Goal: Find specific page/section: Find specific page/section

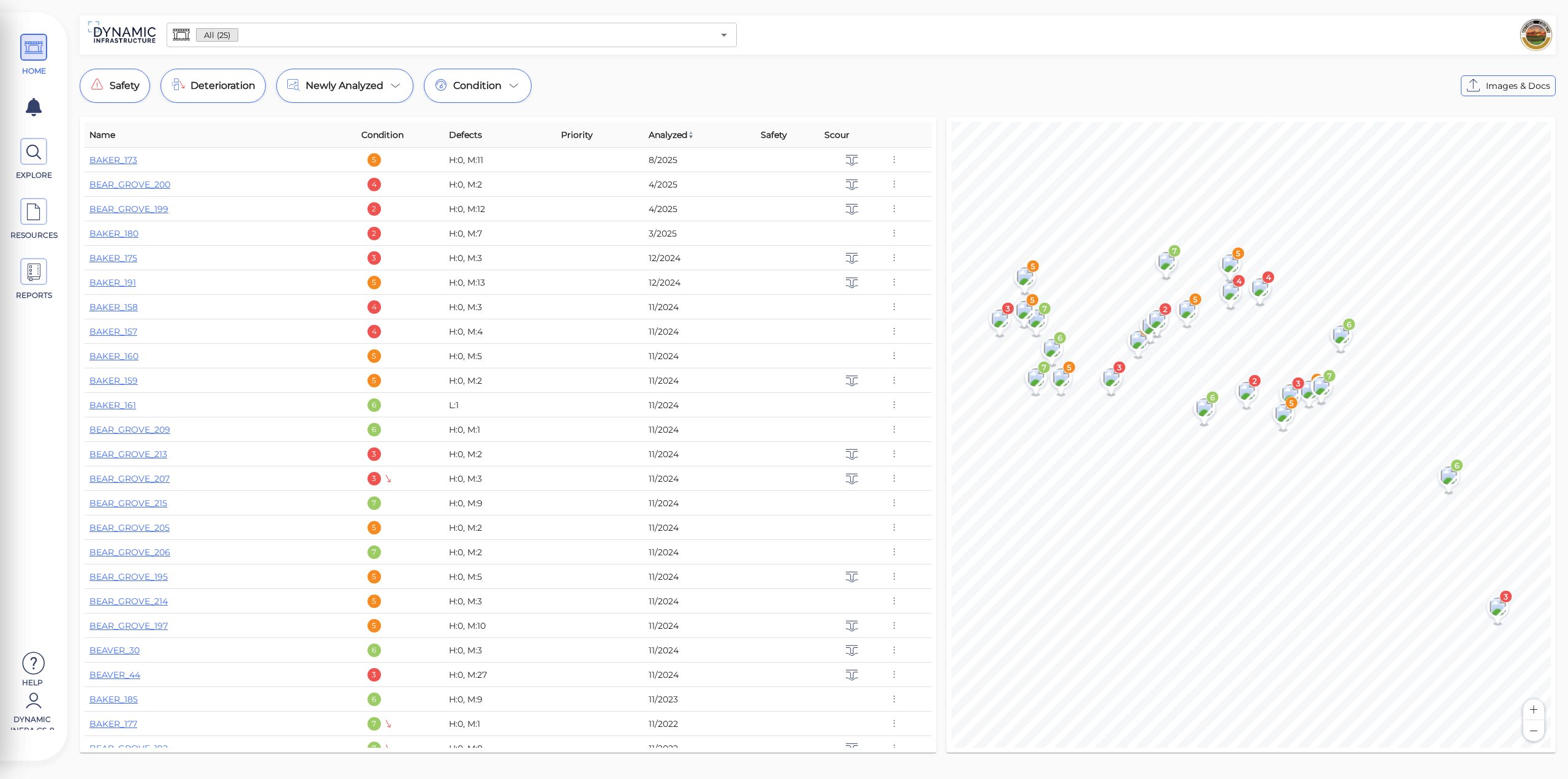
click at [248, 33] on input "text" at bounding box center [475, 35] width 474 height 17
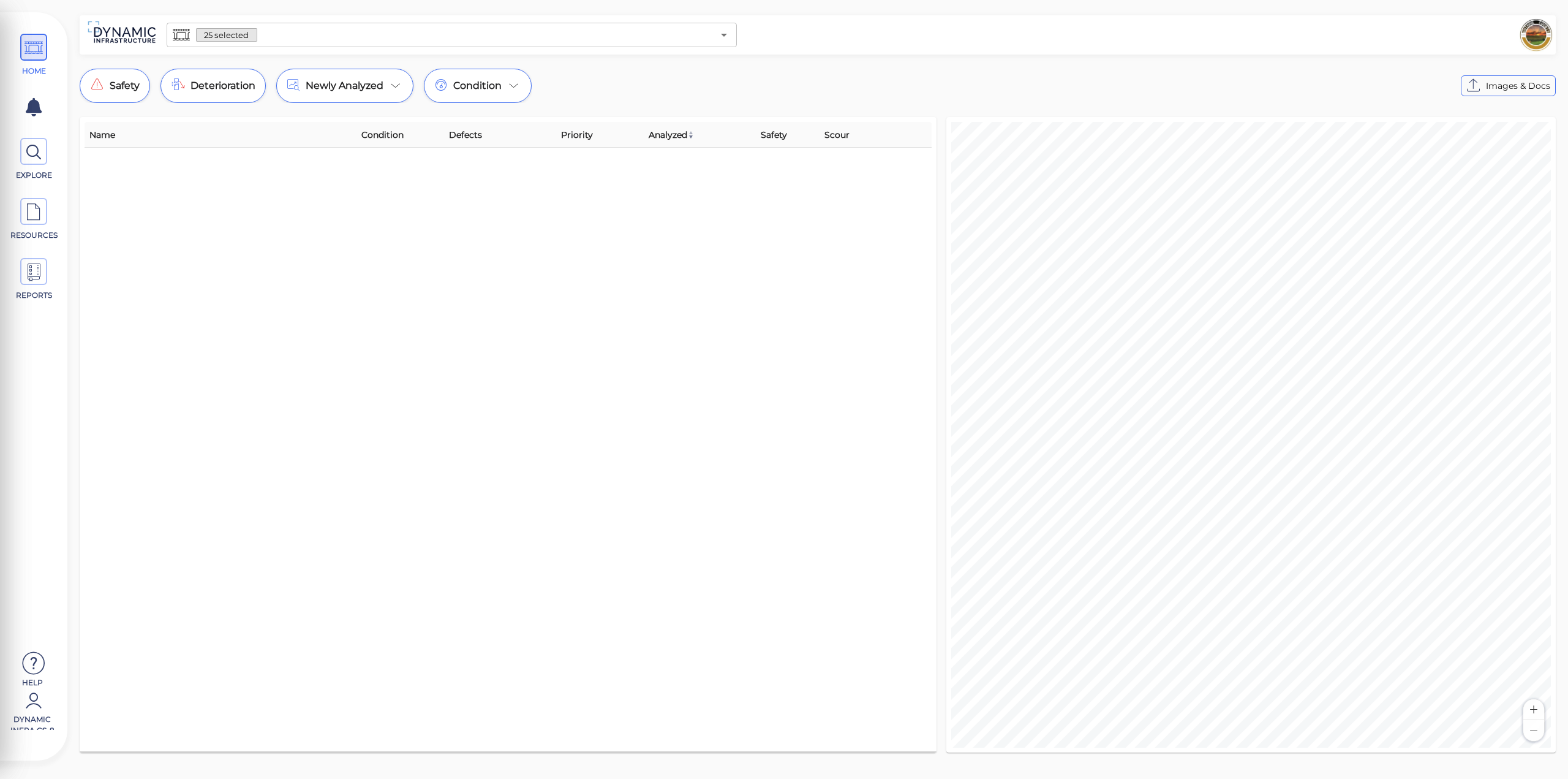
click at [282, 35] on input "text" at bounding box center [485, 35] width 456 height 17
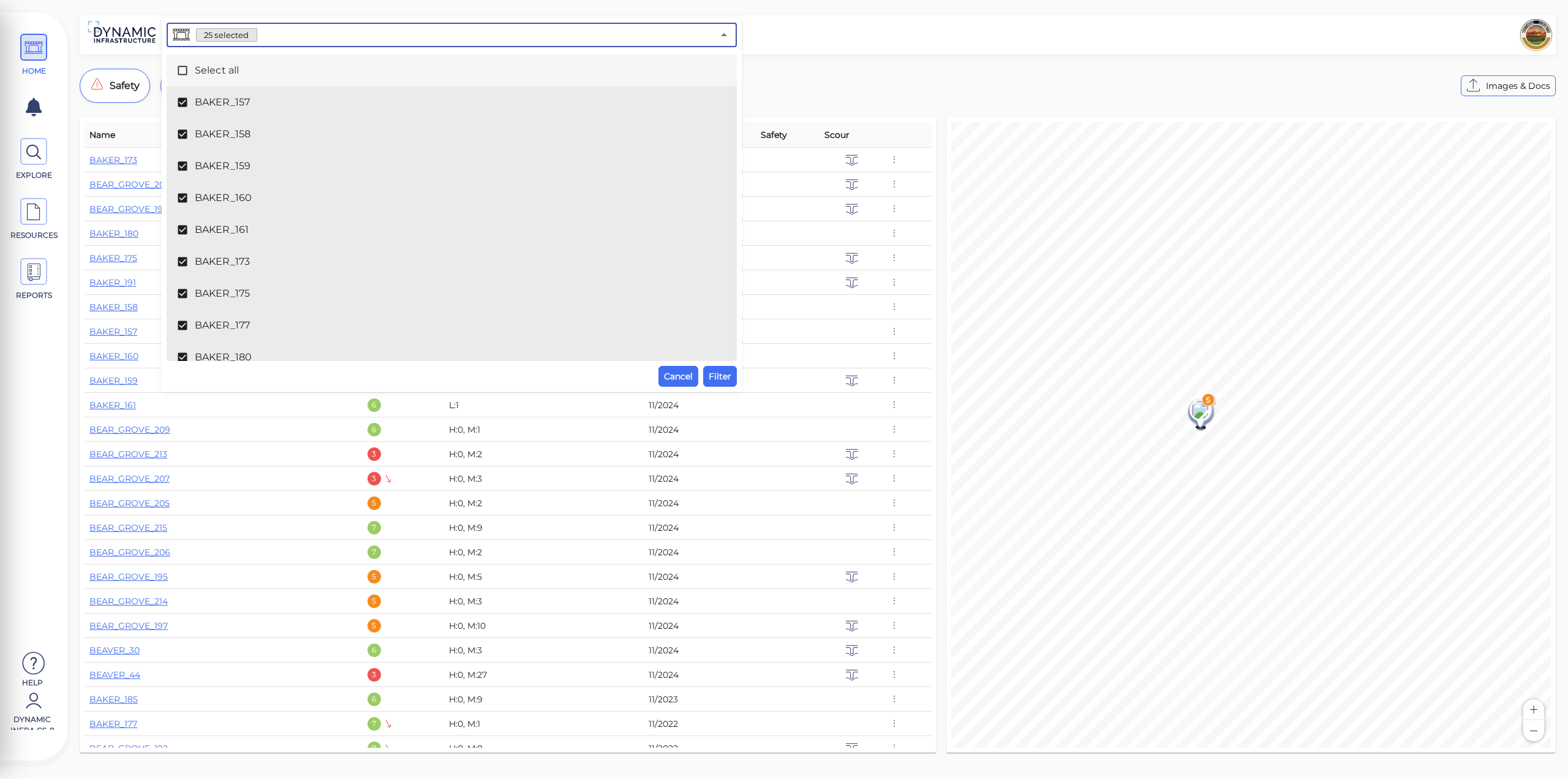
click at [234, 72] on span "Select all" at bounding box center [452, 70] width 514 height 15
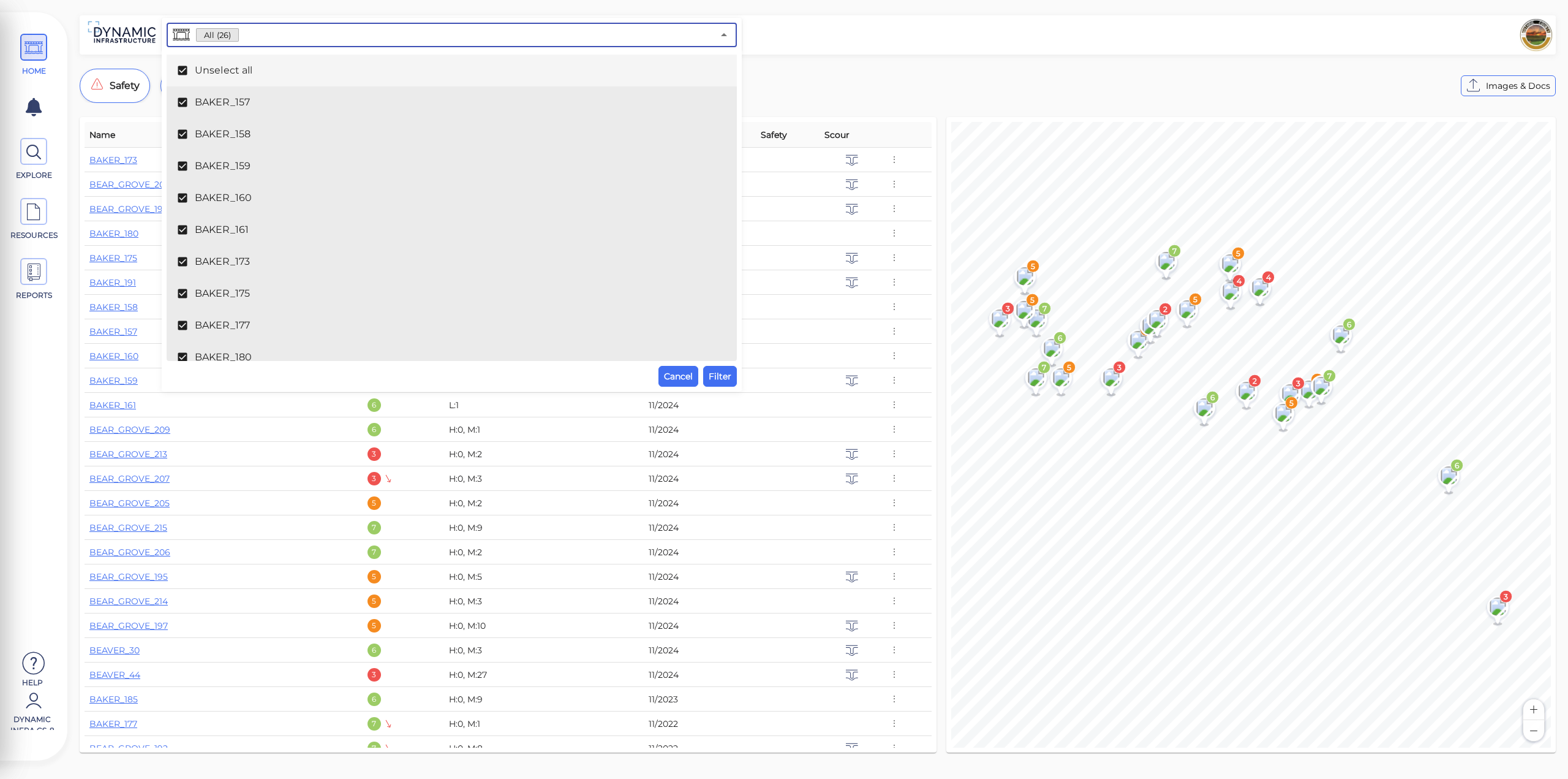
click at [219, 76] on span "Unselect all" at bounding box center [452, 70] width 514 height 15
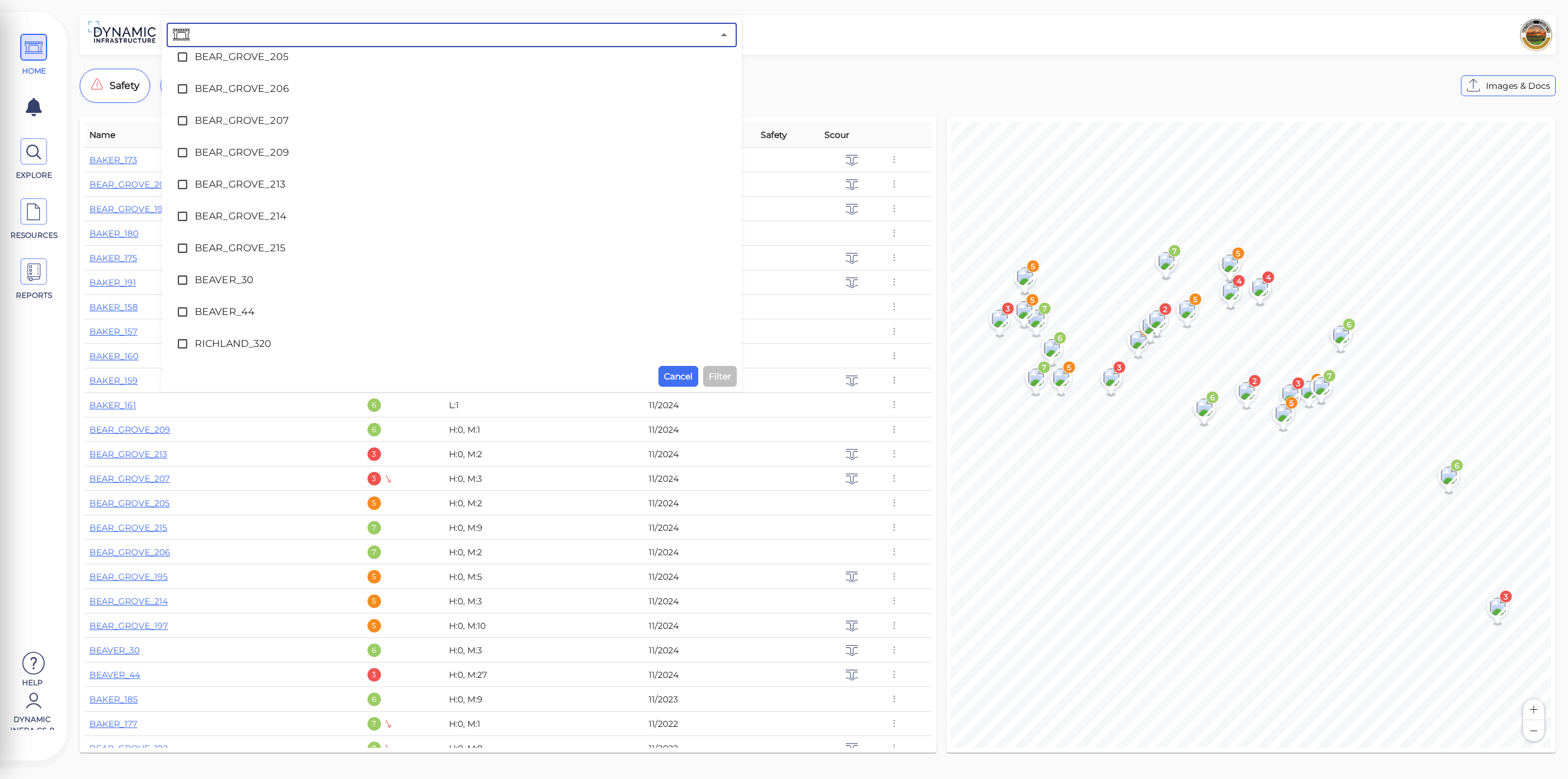
scroll to position [558, 0]
click at [248, 350] on div "RICHLAND_320" at bounding box center [452, 340] width 551 height 24
click at [719, 379] on span "Filter" at bounding box center [720, 376] width 23 height 15
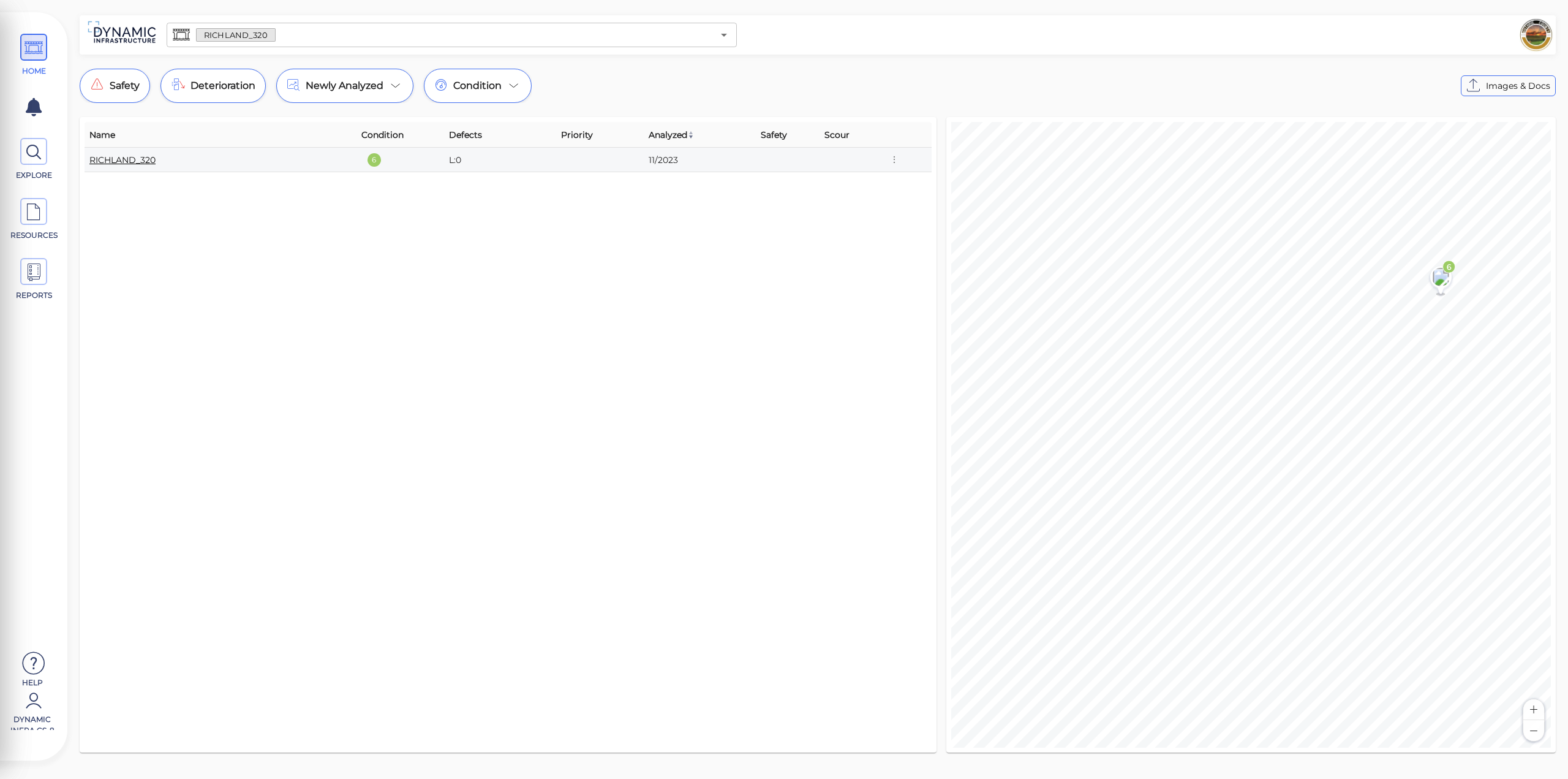
click at [132, 155] on link "RICHLAND_320" at bounding box center [122, 160] width 66 height 11
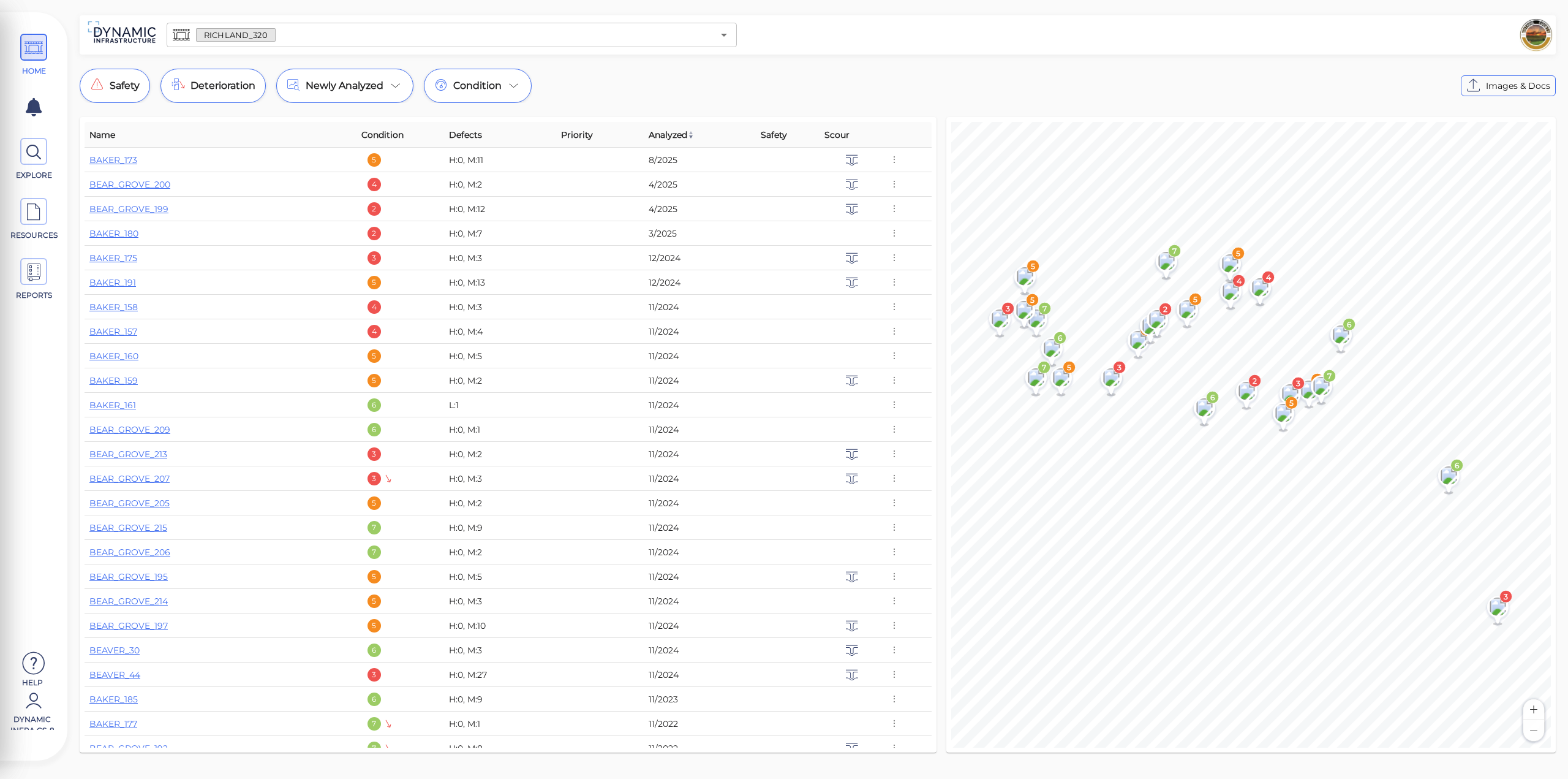
click at [308, 37] on input "text" at bounding box center [494, 35] width 437 height 17
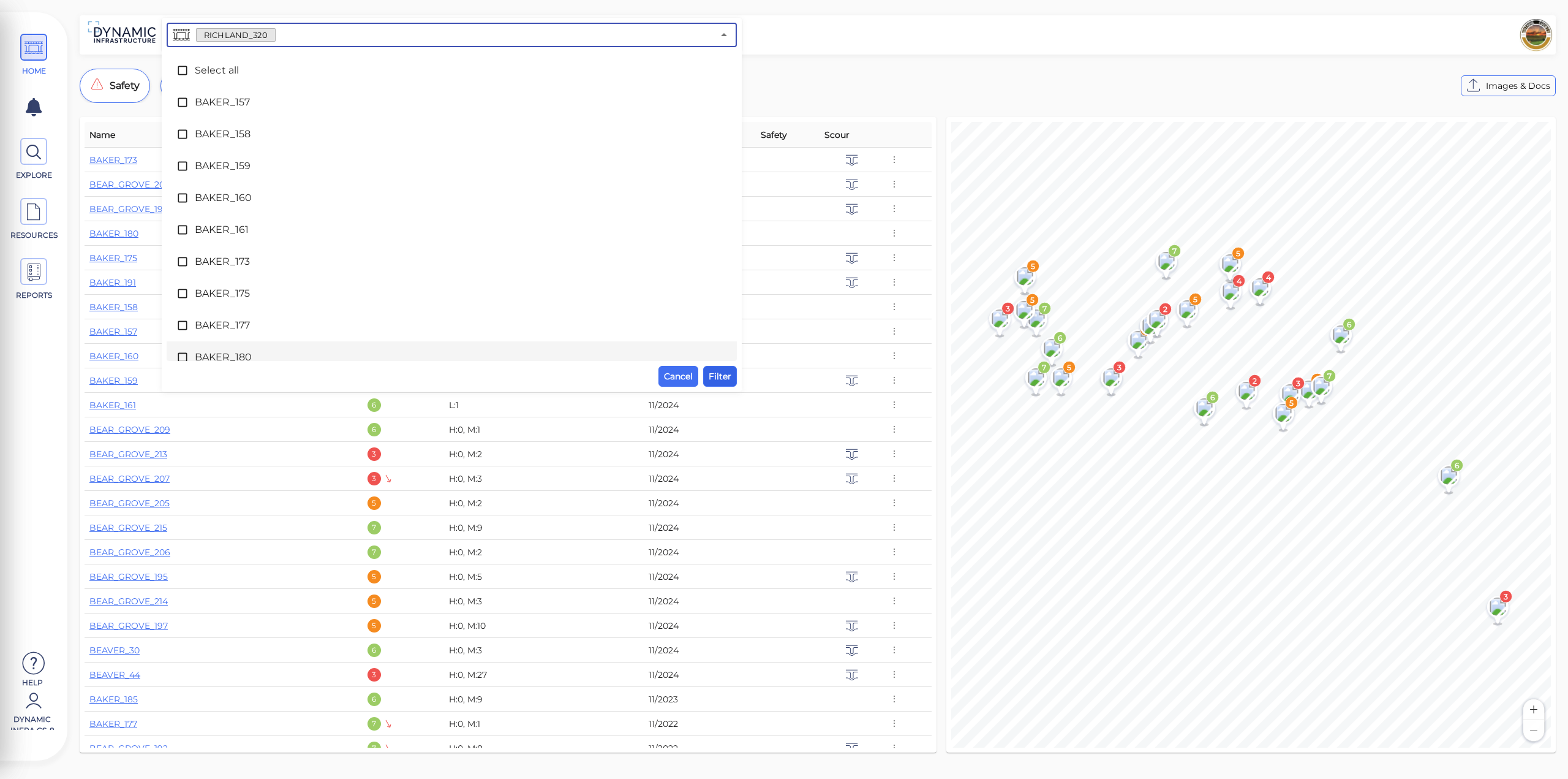
click at [715, 371] on span "Filter" at bounding box center [720, 376] width 23 height 15
